Goal: Transaction & Acquisition: Download file/media

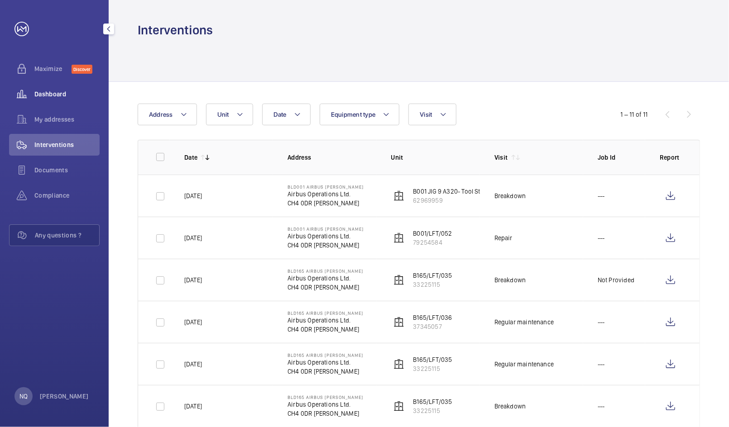
click at [53, 96] on span "Dashboard" at bounding box center [66, 94] width 65 height 9
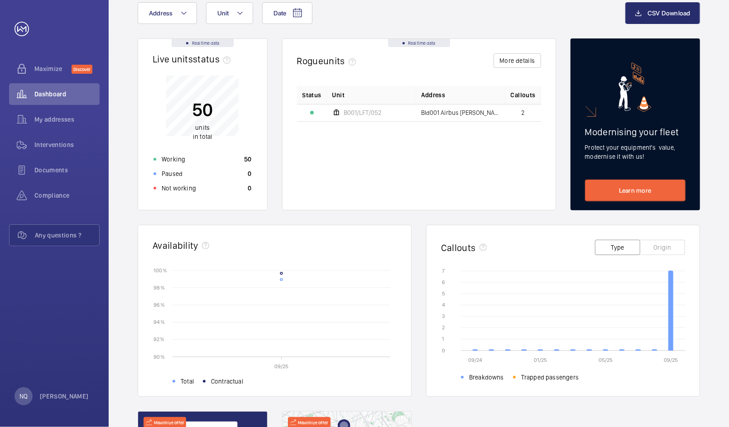
scroll to position [86, 0]
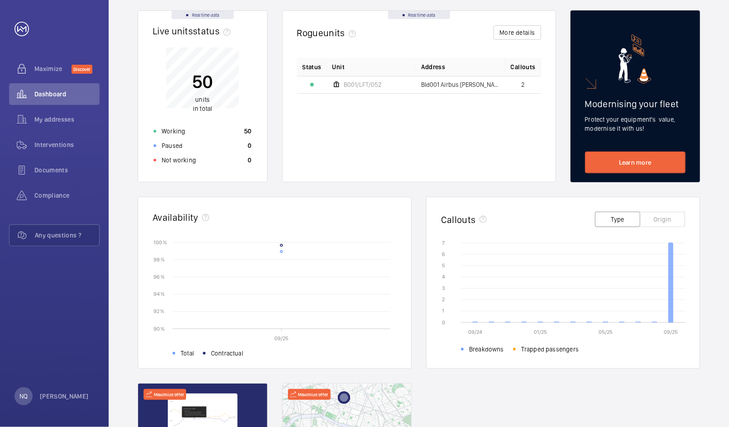
click at [673, 304] on icon at bounding box center [671, 283] width 5 height 80
click at [33, 118] on wm-front-icon-button at bounding box center [21, 120] width 25 height 22
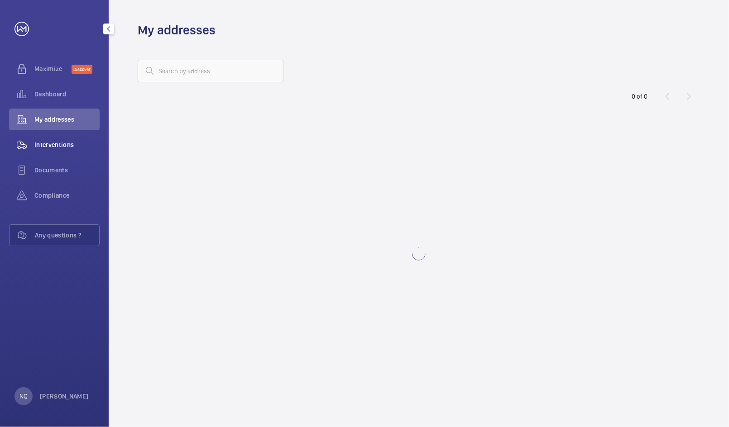
click at [38, 146] on span "Interventions" at bounding box center [66, 144] width 65 height 9
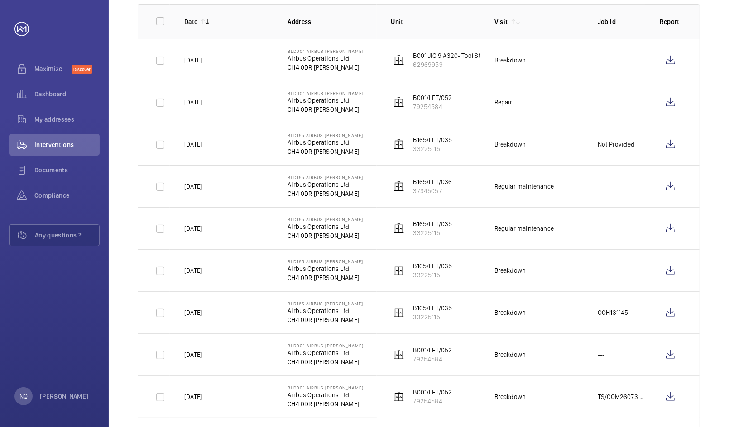
scroll to position [4, 0]
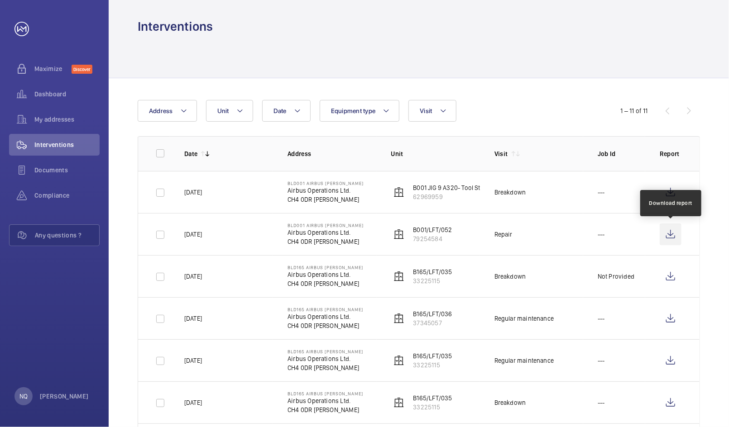
click at [673, 236] on wm-front-icon-button at bounding box center [671, 235] width 22 height 22
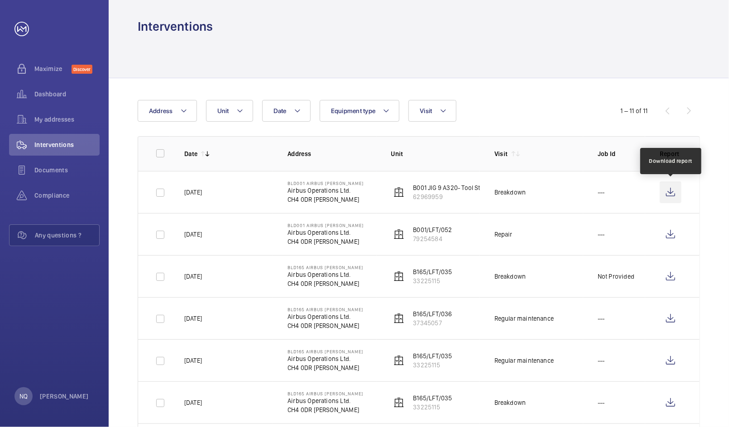
click at [677, 189] on wm-front-icon-button at bounding box center [671, 193] width 22 height 22
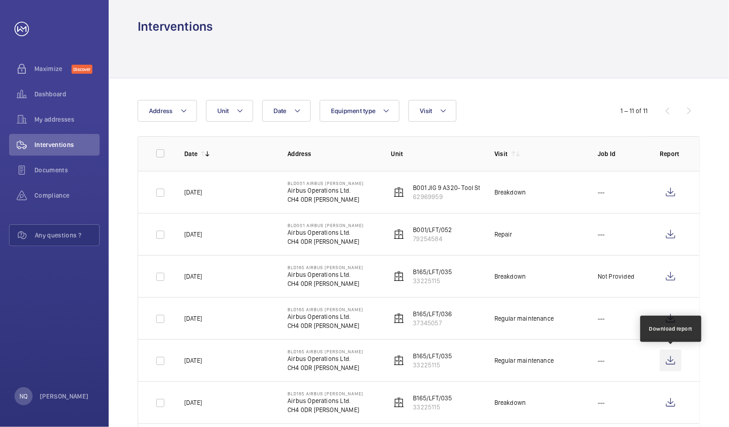
click at [669, 357] on wm-front-icon-button at bounding box center [671, 361] width 22 height 22
